Goal: Task Accomplishment & Management: Use online tool/utility

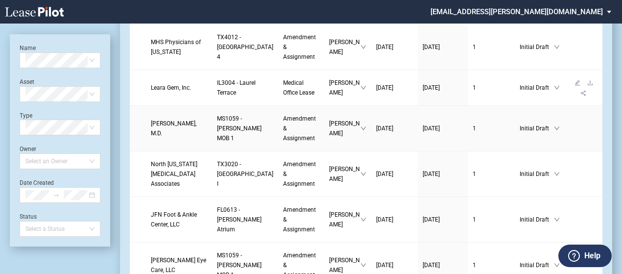
scroll to position [530, 0]
click at [169, 91] on span "Leara Gem, Inc." at bounding box center [171, 87] width 40 height 7
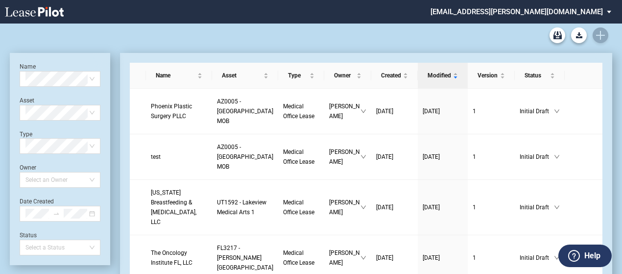
scroll to position [530, 0]
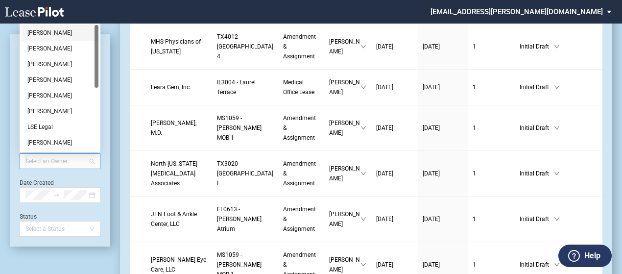
click at [64, 165] on div at bounding box center [56, 161] width 68 height 14
click at [47, 44] on div "[PERSON_NAME]" at bounding box center [59, 49] width 65 height 10
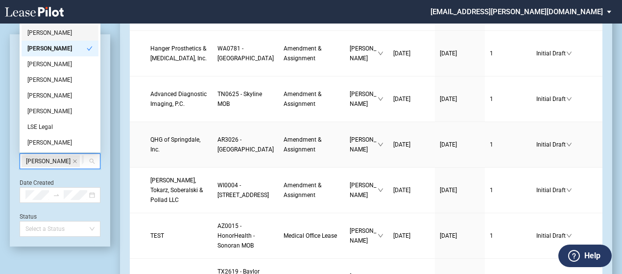
scroll to position [152, 0]
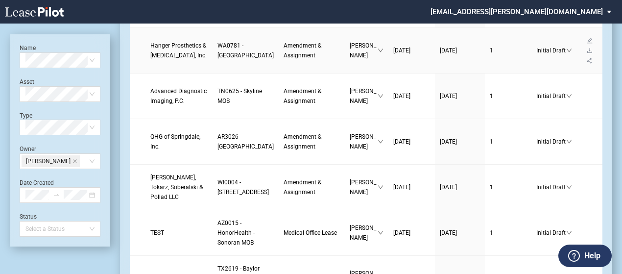
click at [228, 59] on span "WA0781 - Madison Medical Tower" at bounding box center [246, 50] width 56 height 17
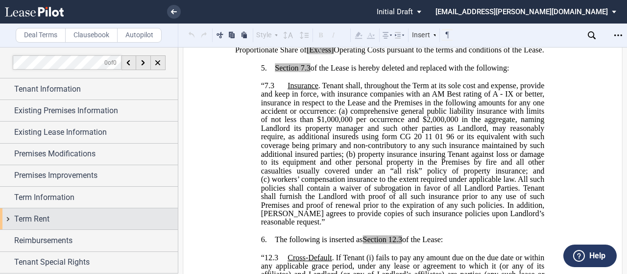
scroll to position [41, 0]
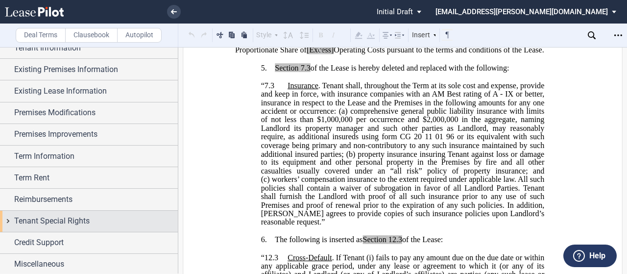
click at [9, 222] on div "Tenant Special Rights" at bounding box center [89, 221] width 178 height 21
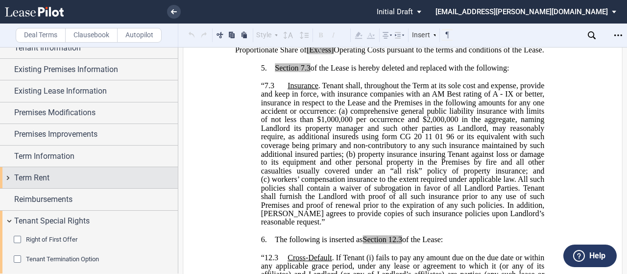
scroll to position [89, 0]
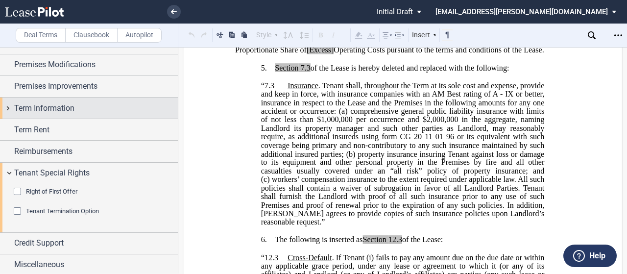
click at [10, 109] on div "Term Information" at bounding box center [89, 107] width 178 height 21
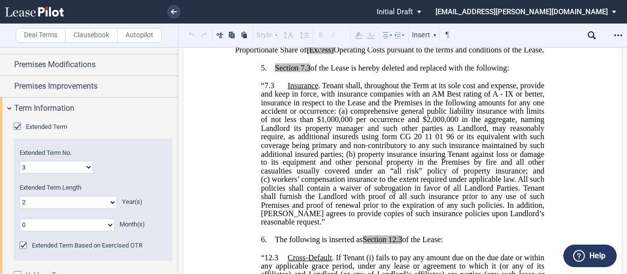
scroll to position [214, 0]
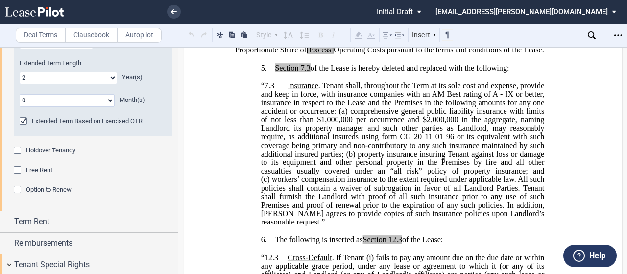
click at [33, 192] on span "Option to Renew" at bounding box center [49, 189] width 46 height 7
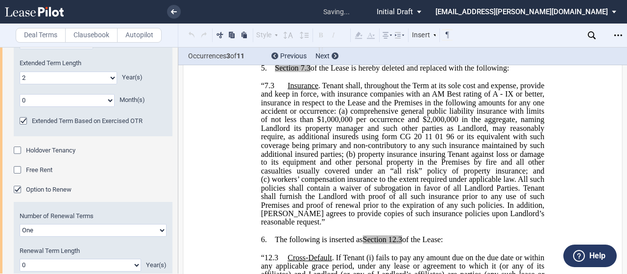
click at [50, 228] on select "One Two" at bounding box center [93, 230] width 147 height 13
select select "2"
click at [20, 224] on select "One Two" at bounding box center [93, 230] width 147 height 13
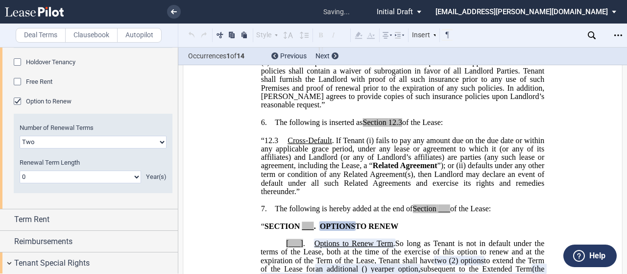
scroll to position [976, 0]
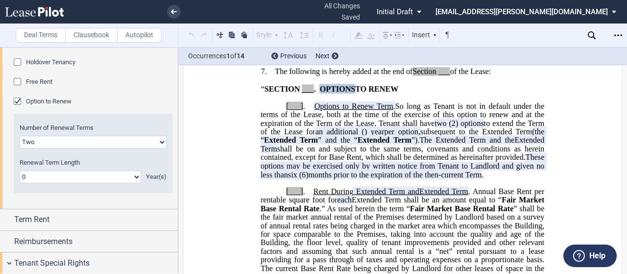
click at [53, 172] on select "0 1 2 3 4 5 6 7 8 9 10 11 12 13 14 15 16 17 18 19 20" at bounding box center [81, 176] width 122 height 13
select select "number:3"
click at [20, 170] on select "0 1 2 3 4 5 6 7 8 9 10 11 12 13 14 15 16 17 18 19 20" at bounding box center [81, 176] width 122 height 13
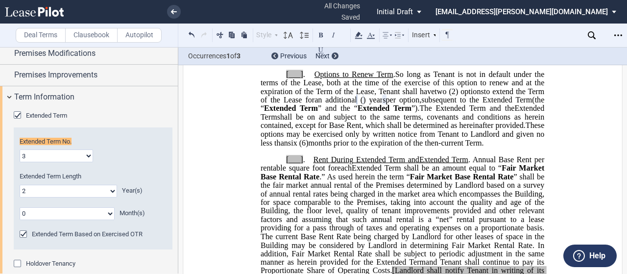
scroll to position [80, 0]
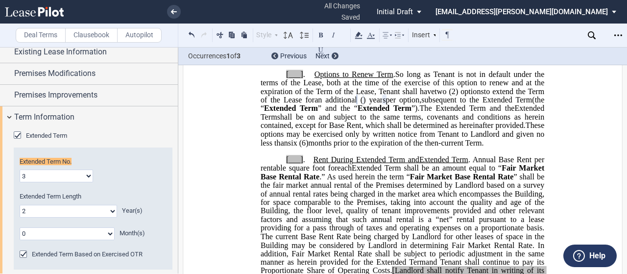
click at [338, 129] on span "shall be on and subject to the same terms, covenants and conditions as herein c…" at bounding box center [404, 120] width 286 height 17
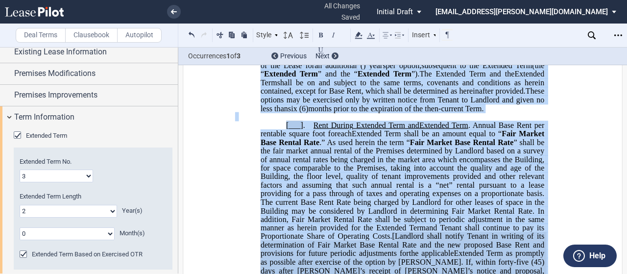
scroll to position [1251, 0]
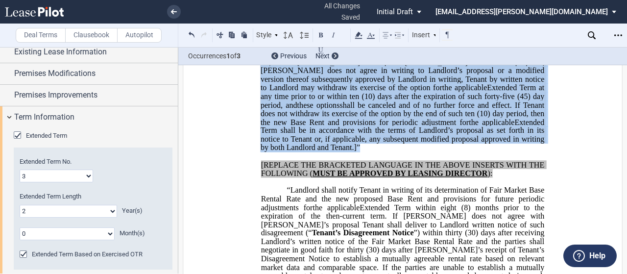
drag, startPoint x: 262, startPoint y: 97, endPoint x: 481, endPoint y: 189, distance: 237.2
click at [481, 189] on div "!!SET_LEVEL_0!! !!LEASE_LEVEL_1!! 7. The following is hereby added at the end o…" at bounding box center [402, 40] width 335 height 513
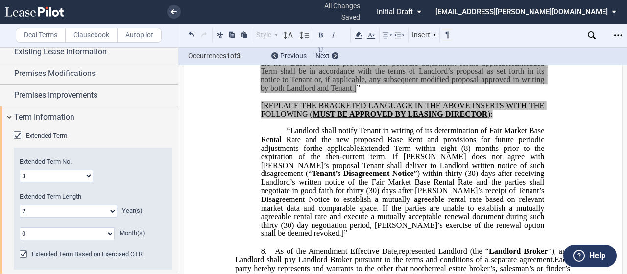
scroll to position [1311, 0]
